Goal: Transaction & Acquisition: Download file/media

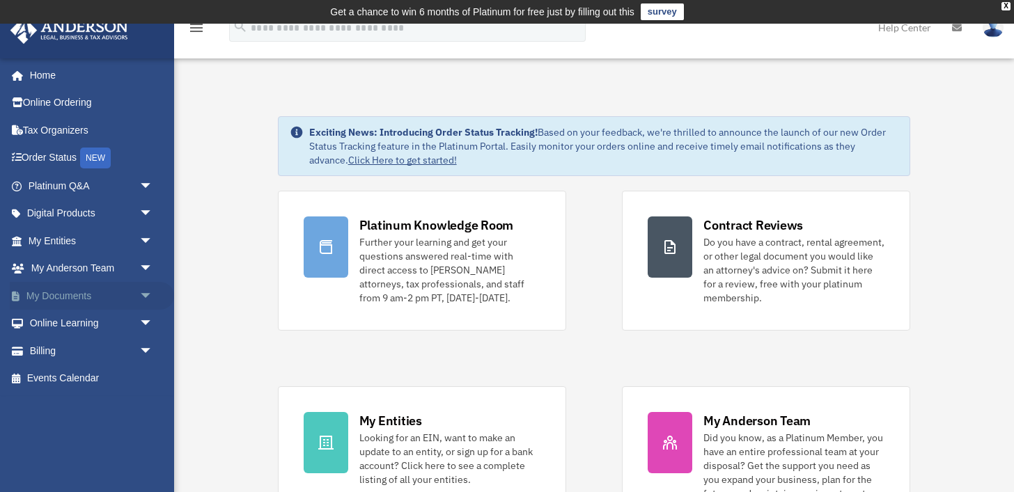
click at [140, 295] on span "arrow_drop_down" at bounding box center [153, 296] width 28 height 29
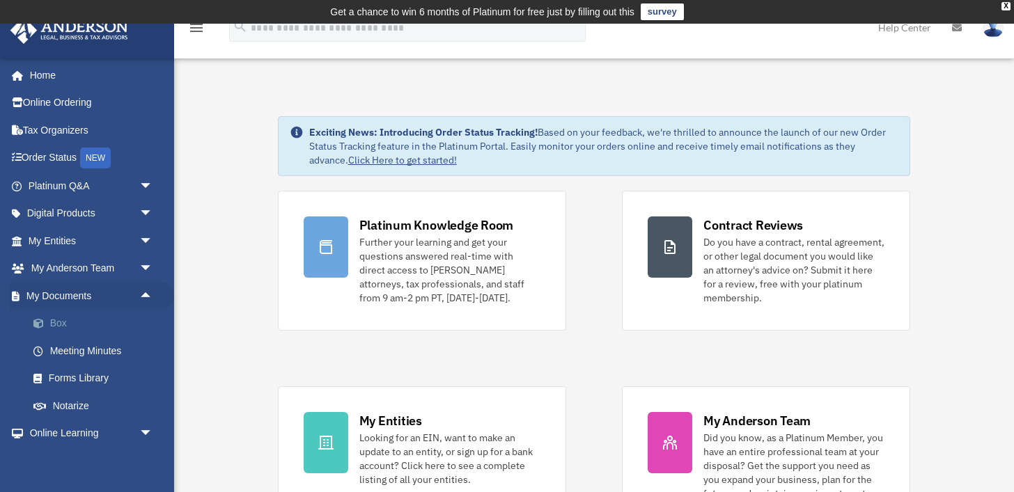
click at [97, 320] on link "Box" at bounding box center [96, 324] width 155 height 28
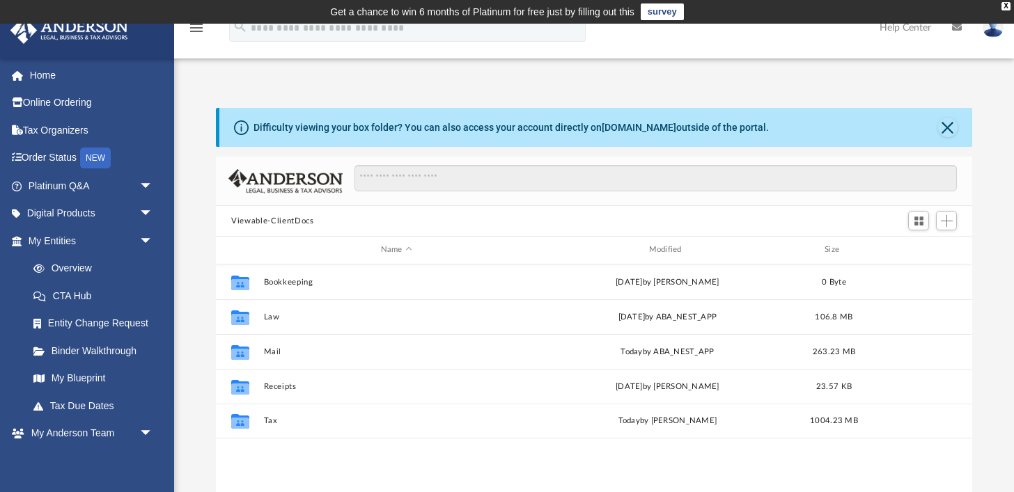
scroll to position [316, 756]
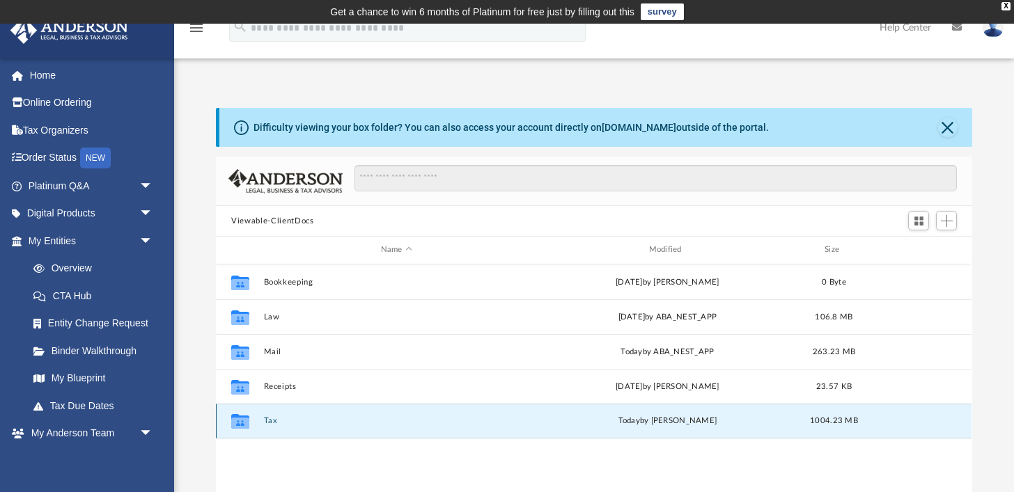
click at [267, 419] on button "Tax" at bounding box center [396, 420] width 265 height 9
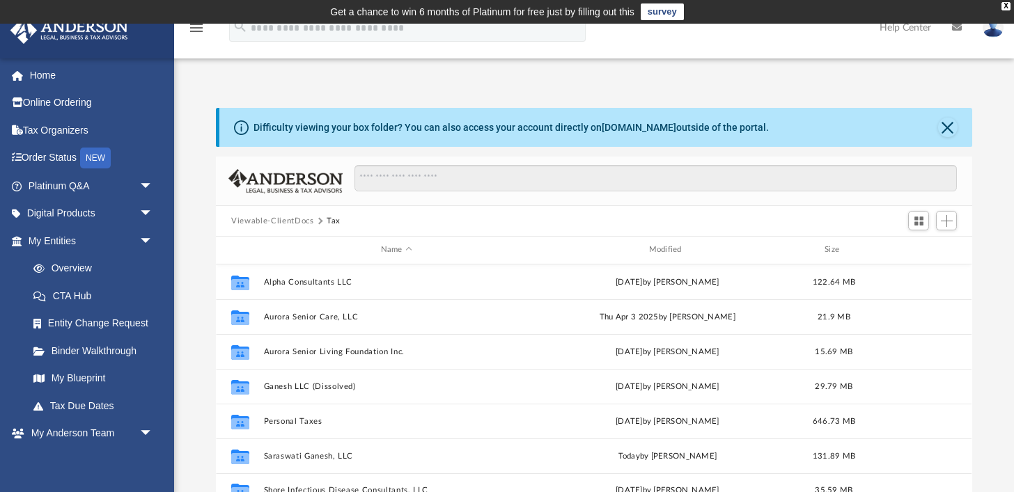
click at [301, 219] on button "Viewable-ClientDocs" at bounding box center [272, 221] width 82 height 13
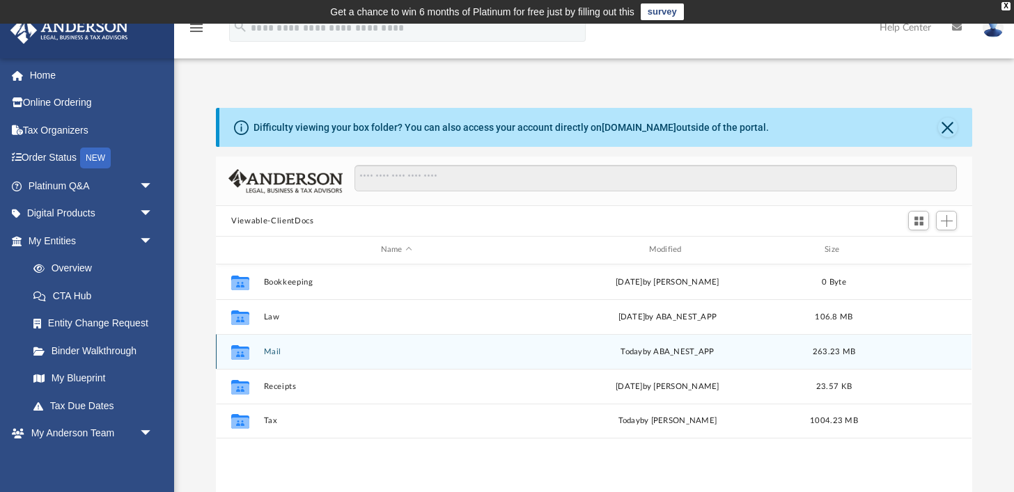
click at [274, 348] on button "Mail" at bounding box center [396, 351] width 265 height 9
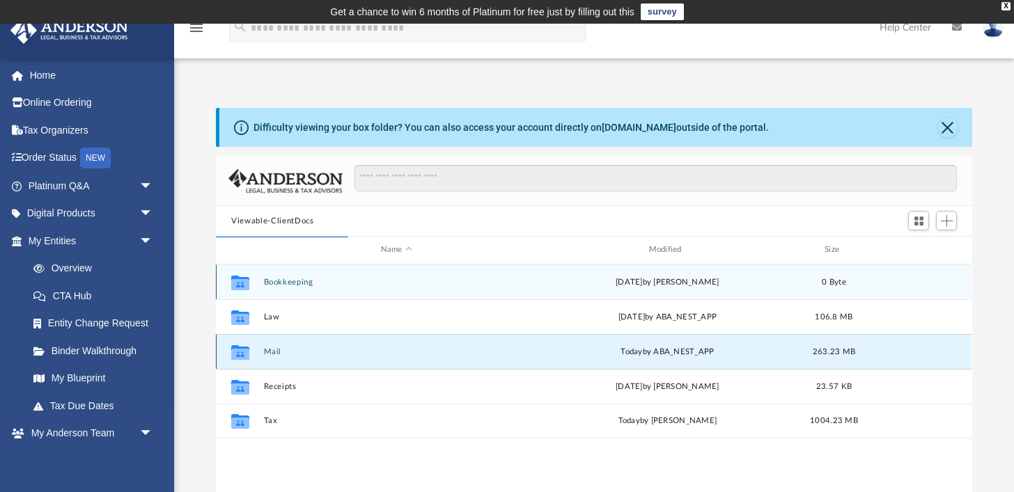
scroll to position [1, 0]
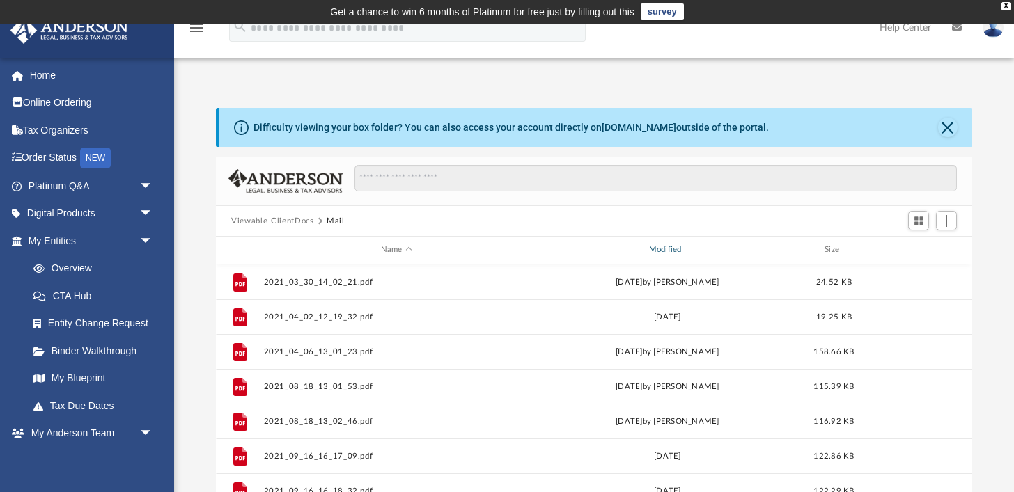
click at [676, 245] on div "Modified" at bounding box center [667, 250] width 265 height 13
click at [662, 251] on div "Modified" at bounding box center [667, 250] width 265 height 13
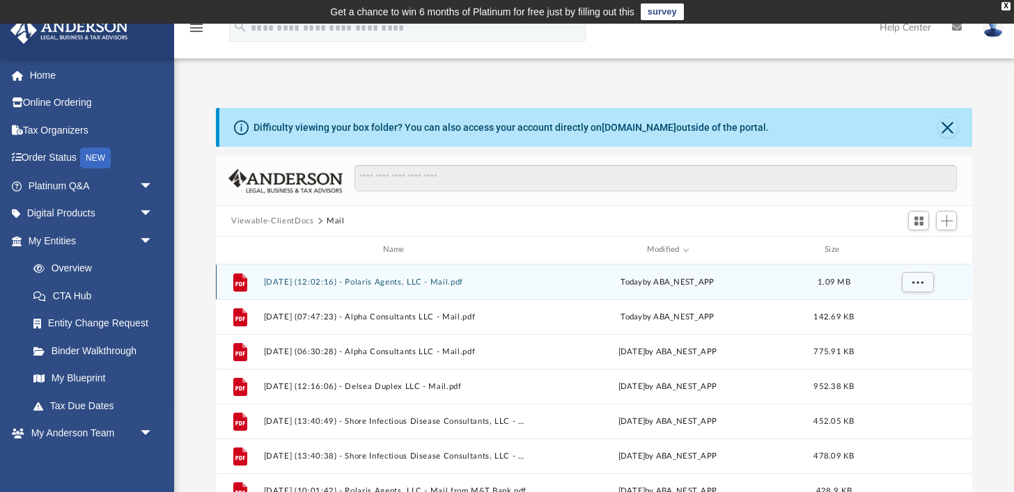
click at [411, 278] on button "2025.09.10 (12:02:16) - Polaris Agents, LLC - Mail.pdf" at bounding box center [396, 282] width 265 height 9
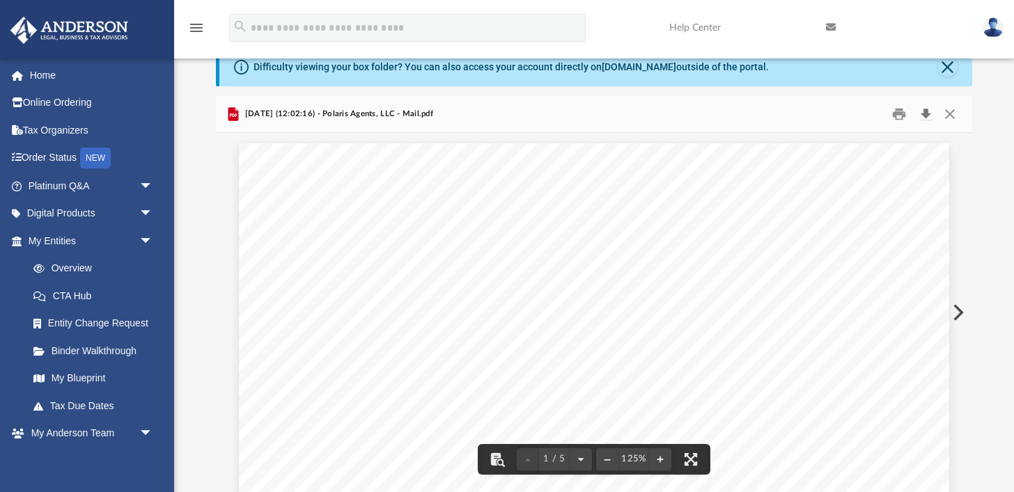
click at [929, 114] on button "Download" at bounding box center [925, 115] width 25 height 22
click at [961, 311] on button "Preview" at bounding box center [957, 312] width 31 height 39
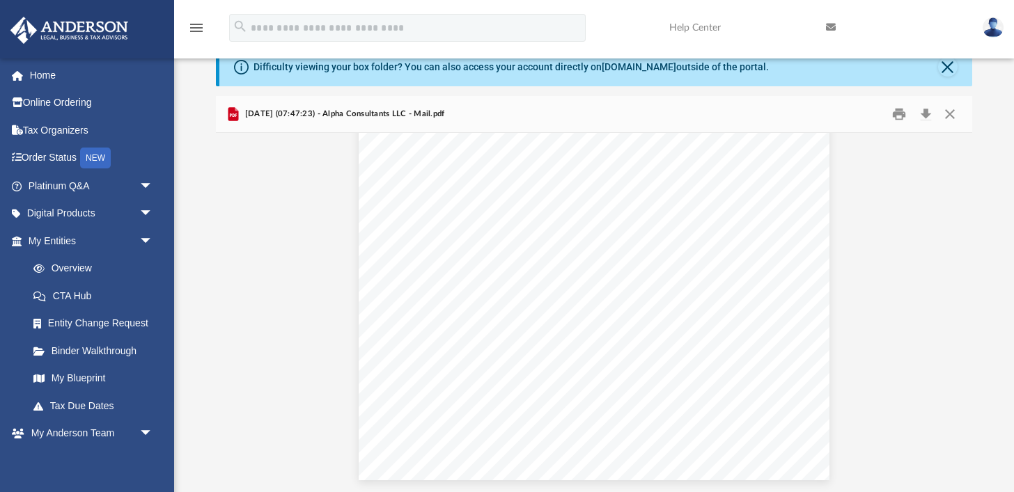
scroll to position [0, 0]
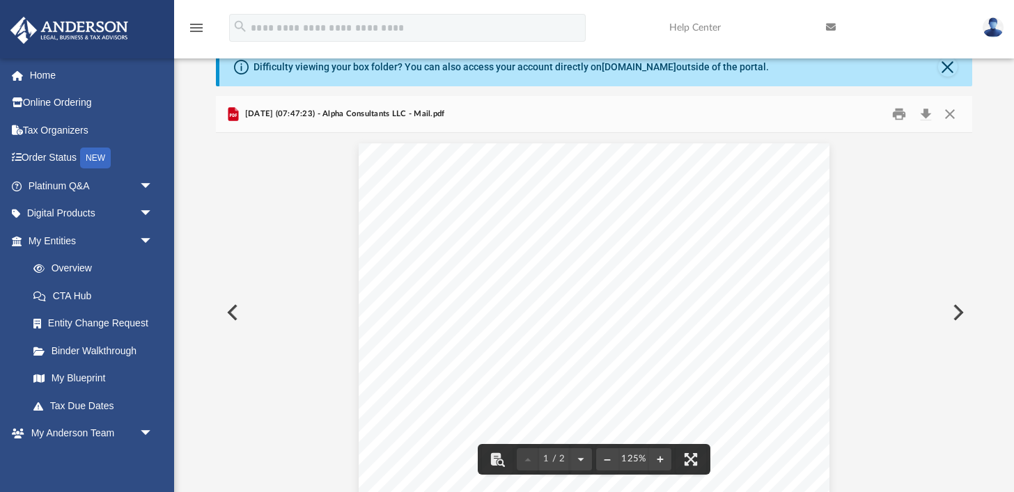
click at [960, 311] on button "Preview" at bounding box center [957, 312] width 31 height 39
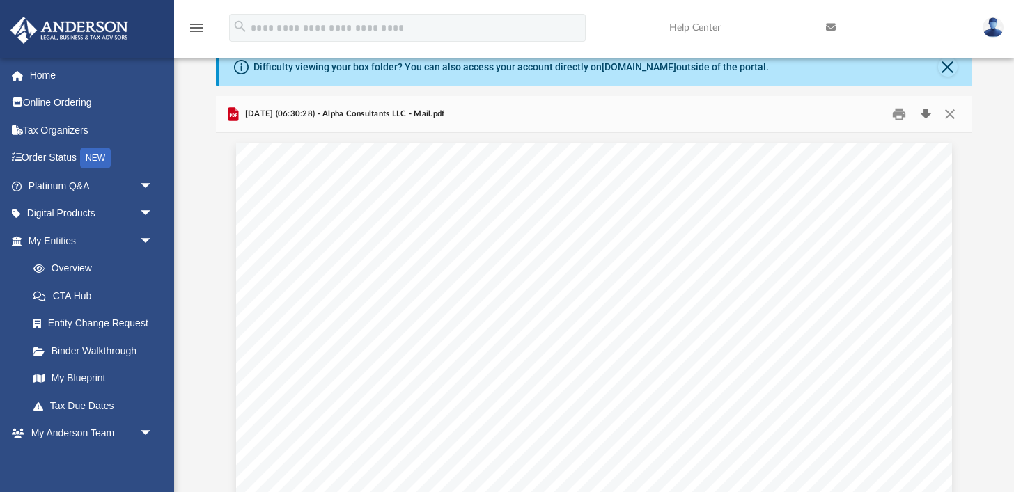
click at [921, 111] on button "Download" at bounding box center [925, 115] width 25 height 22
click at [1004, 220] on div "Difficulty viewing your box folder? You can also access your account directly o…" at bounding box center [594, 269] width 840 height 445
click at [951, 116] on button "Close" at bounding box center [949, 115] width 25 height 22
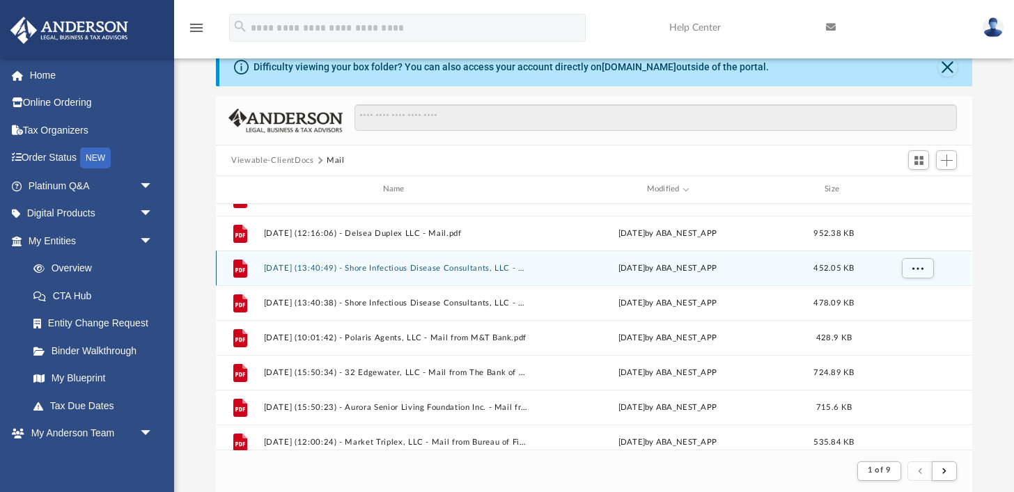
scroll to position [124, 0]
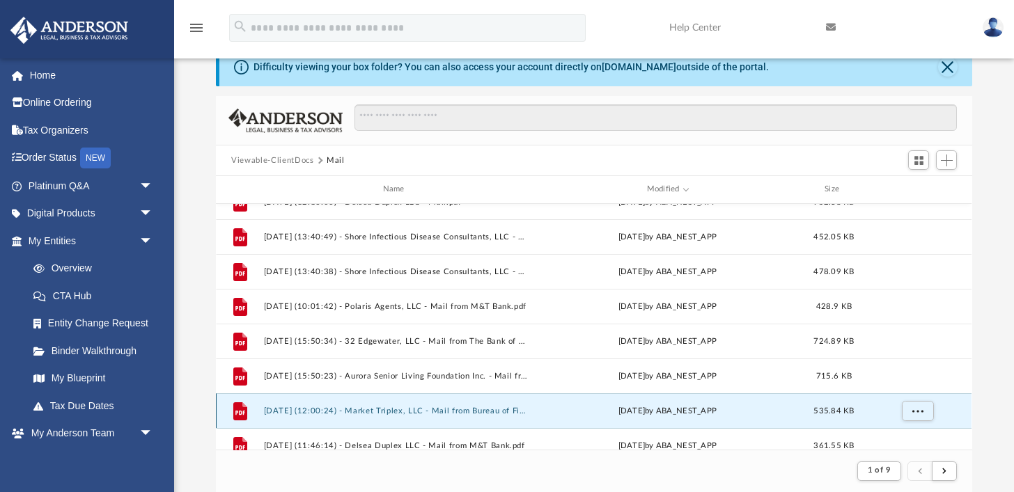
click at [416, 410] on button "2025.08.08 (12:00:24) - Market Triplex, LLC - Mail from Bureau of Fire Preventi…" at bounding box center [396, 411] width 265 height 9
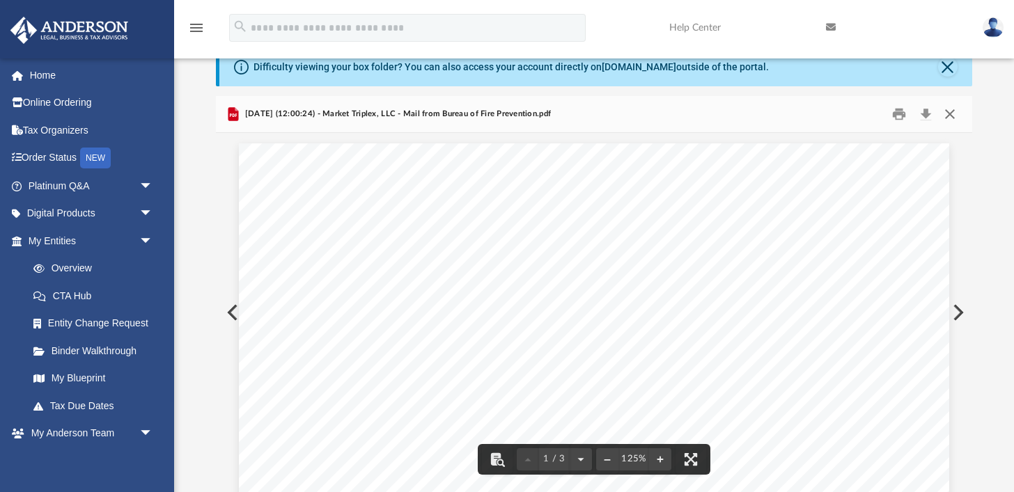
click at [955, 119] on button "Close" at bounding box center [949, 115] width 25 height 22
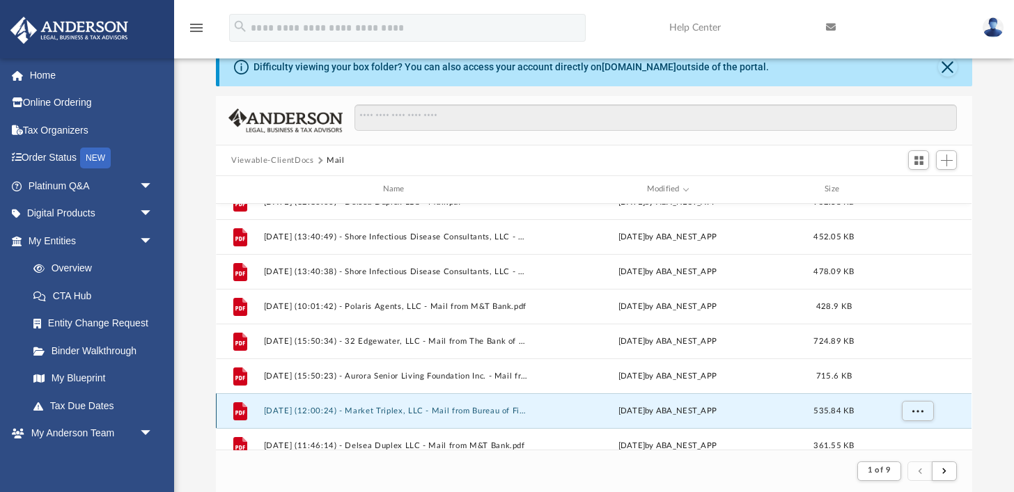
click at [380, 413] on button "2025.08.08 (12:00:24) - Market Triplex, LLC - Mail from Bureau of Fire Preventi…" at bounding box center [396, 411] width 265 height 9
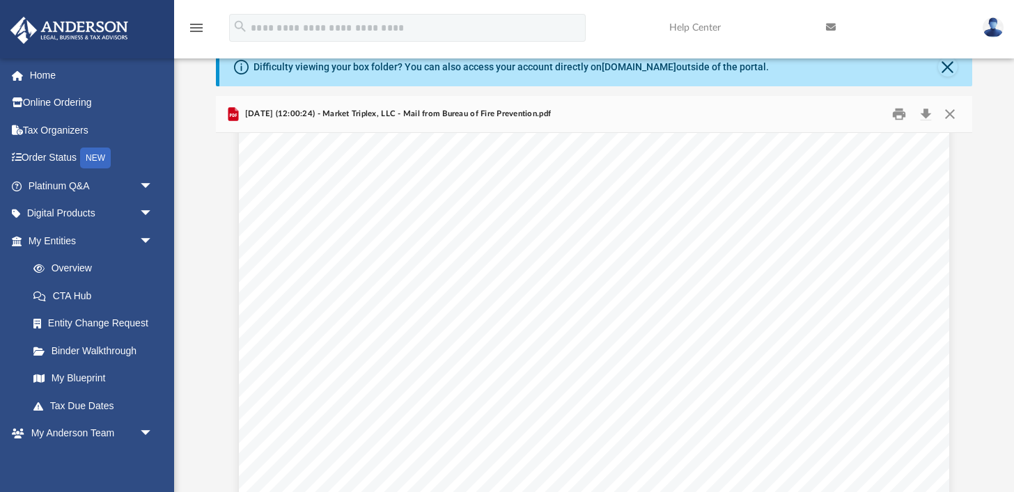
scroll to position [162, 0]
click at [923, 110] on button "Download" at bounding box center [925, 115] width 25 height 22
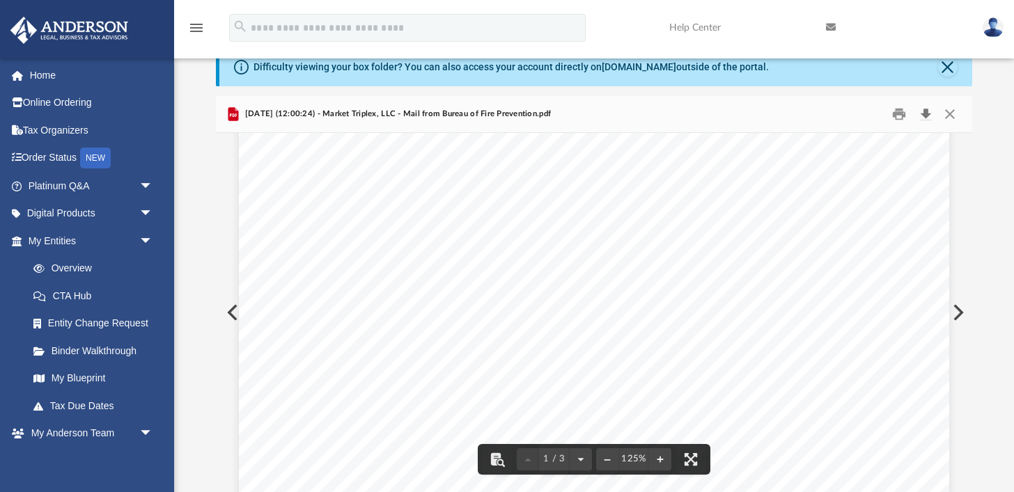
scroll to position [0, 0]
click at [956, 312] on button "Preview" at bounding box center [957, 312] width 31 height 39
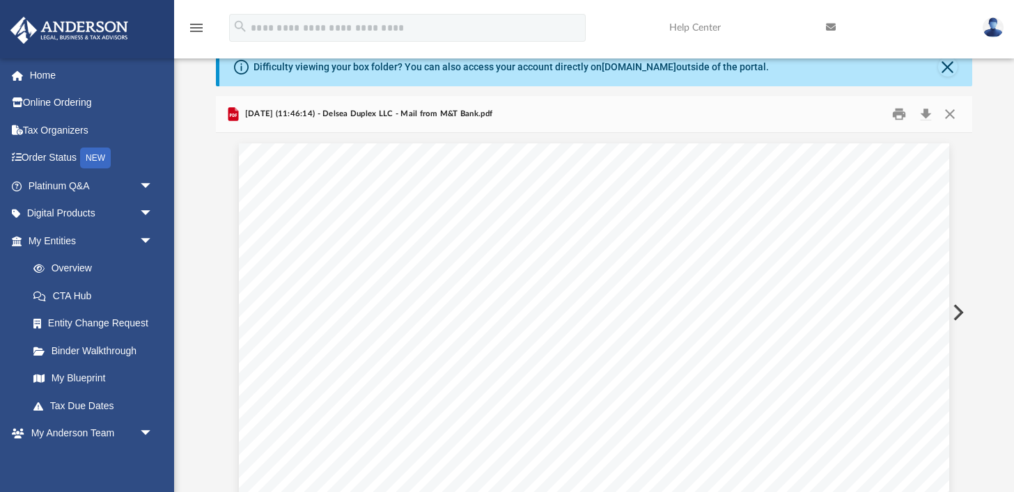
click at [956, 312] on button "Preview" at bounding box center [957, 312] width 31 height 39
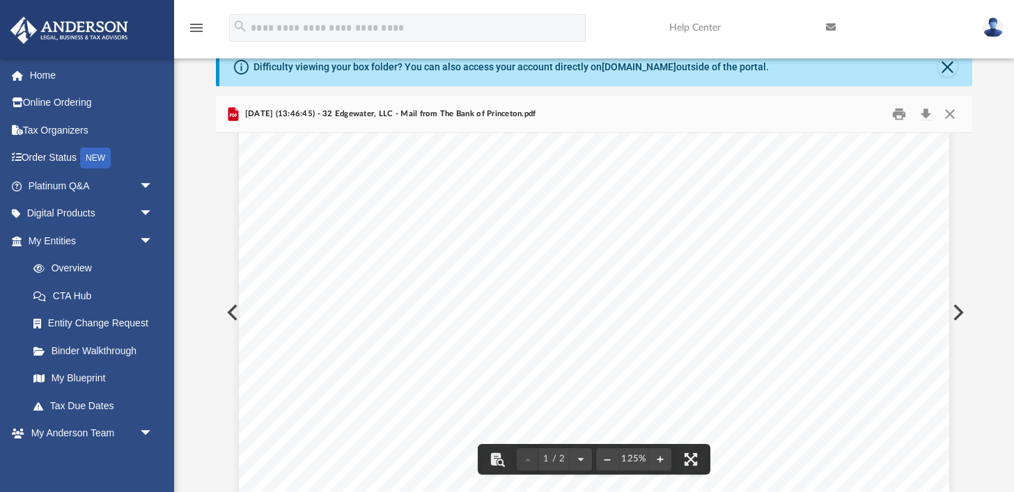
scroll to position [89, 0]
